Goal: Information Seeking & Learning: Learn about a topic

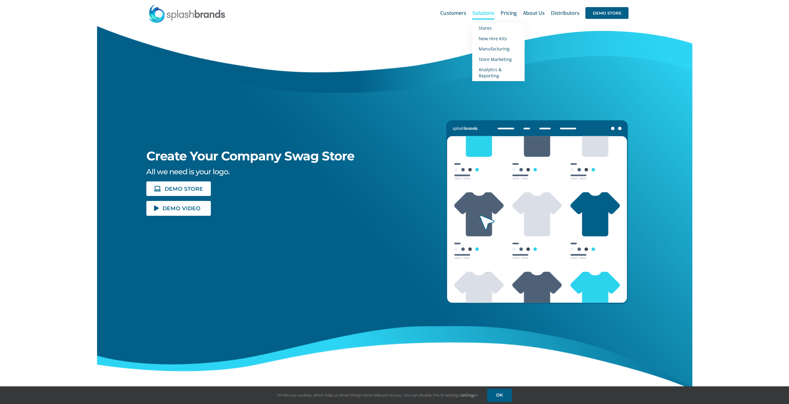
click at [480, 15] on span "Solutions" at bounding box center [483, 13] width 22 height 5
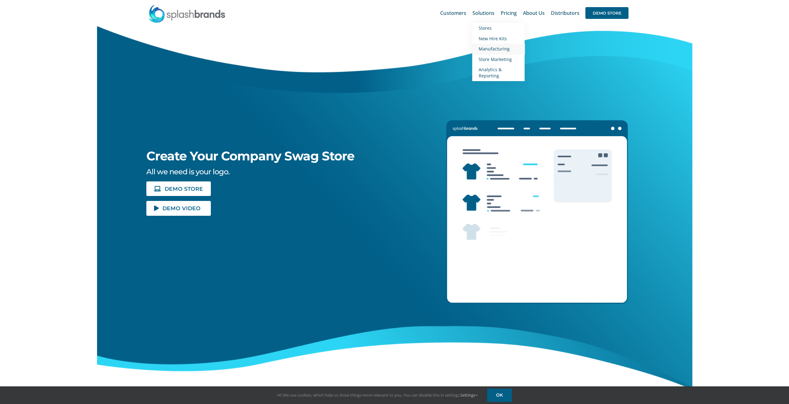
click at [487, 49] on span "Manufacturing" at bounding box center [493, 49] width 31 height 6
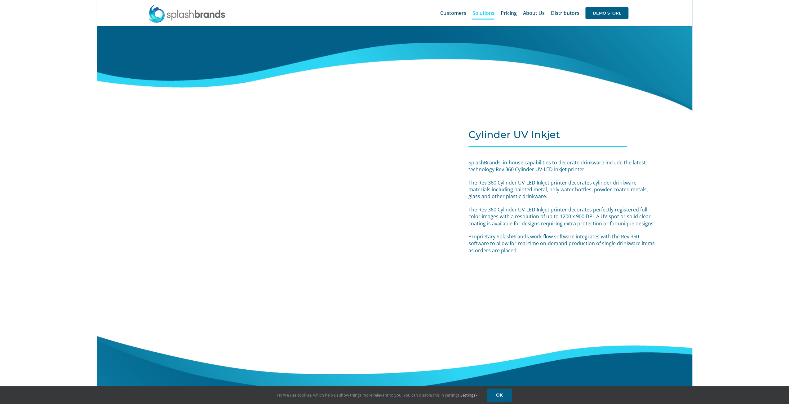
scroll to position [1841, 0]
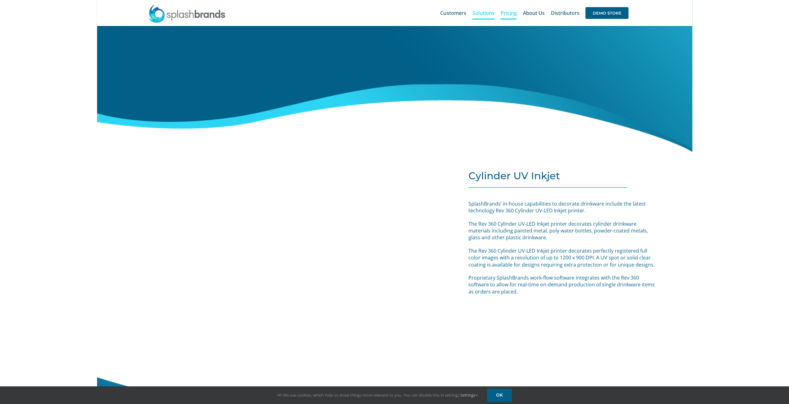
click at [509, 13] on span "Pricing" at bounding box center [508, 13] width 16 height 5
